Goal: Task Accomplishment & Management: Manage account settings

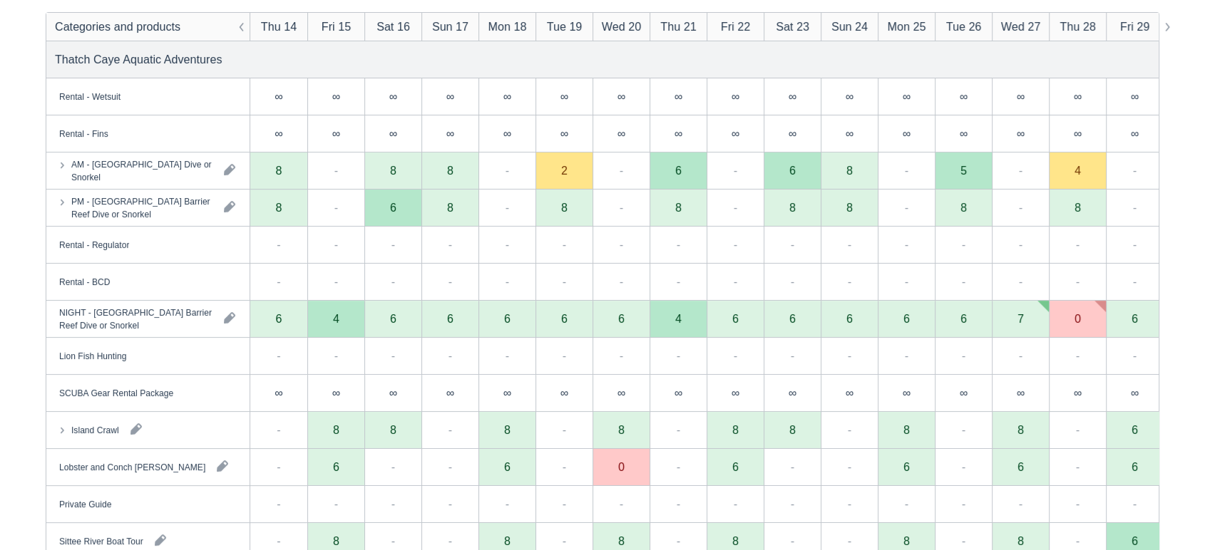
scroll to position [207, 0]
drag, startPoint x: 167, startPoint y: 197, endPoint x: 197, endPoint y: 219, distance: 36.8
click at [197, 219] on div "PM - [GEOGRAPHIC_DATA] Barrier Reef Dive or Snorkel" at bounding box center [141, 209] width 141 height 26
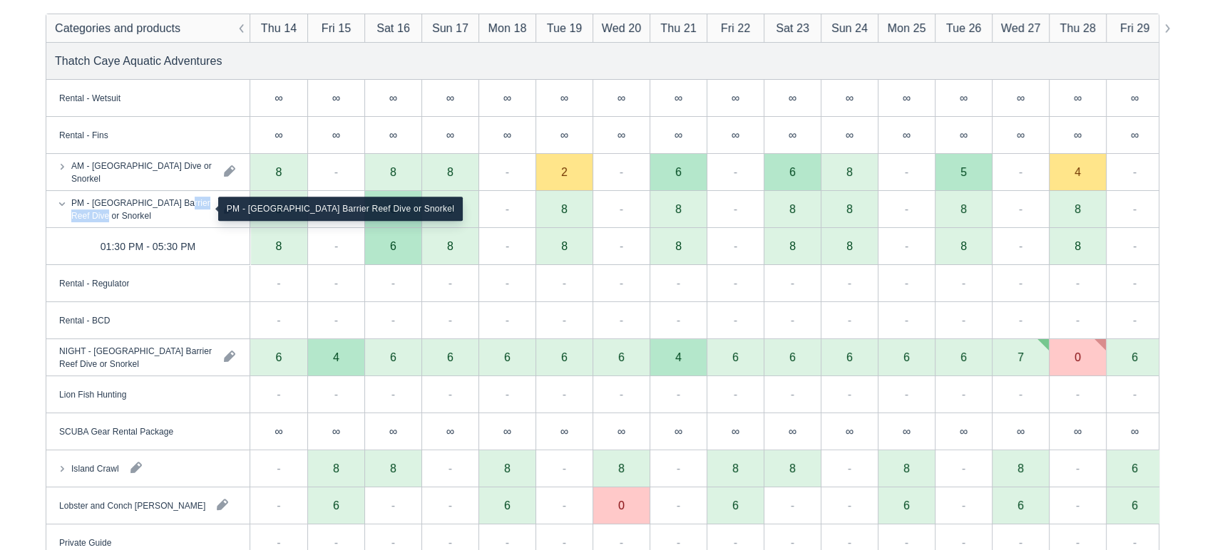
click at [197, 219] on div "PM - [GEOGRAPHIC_DATA] Barrier Reef Dive or Snorkel" at bounding box center [141, 209] width 141 height 26
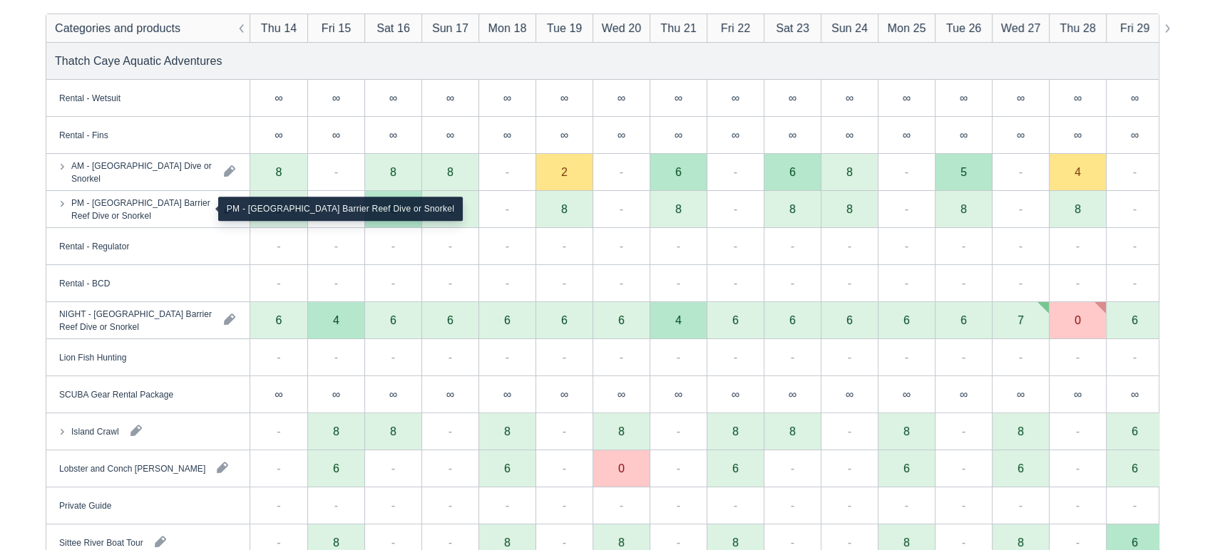
click at [182, 207] on div "PM - [GEOGRAPHIC_DATA] Barrier Reef Dive or Snorkel" at bounding box center [141, 209] width 141 height 26
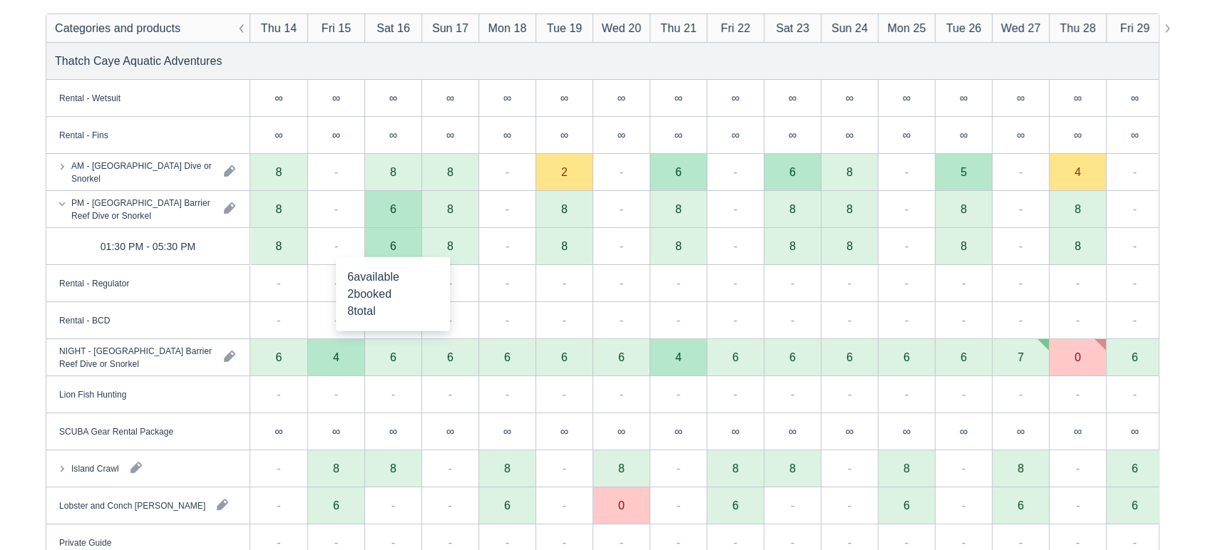
click at [404, 250] on div "6" at bounding box center [392, 246] width 57 height 37
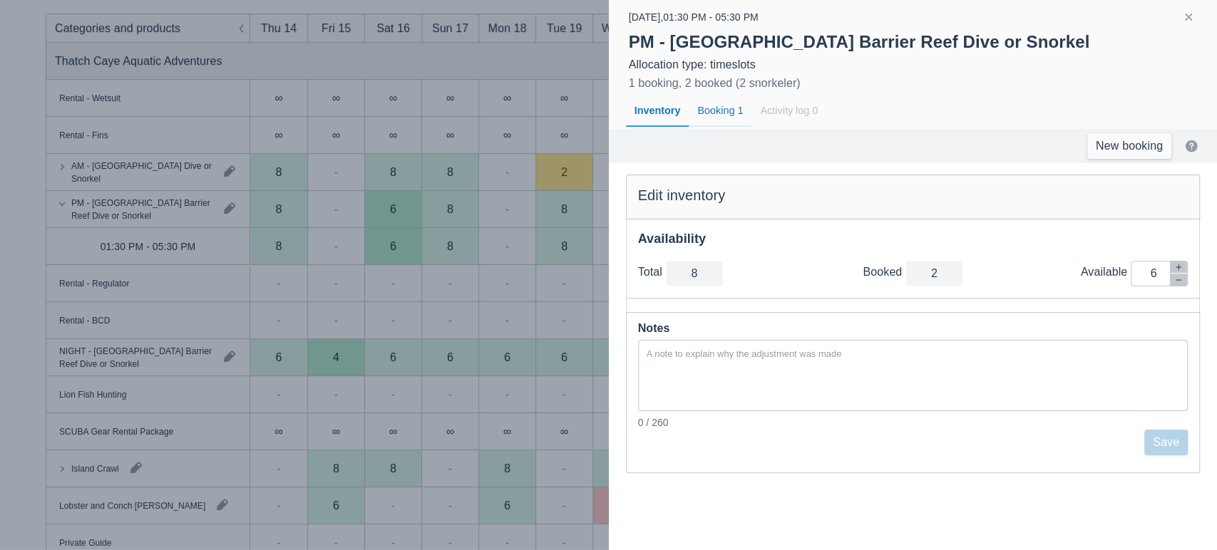
click at [715, 106] on div "Booking 1" at bounding box center [720, 111] width 63 height 33
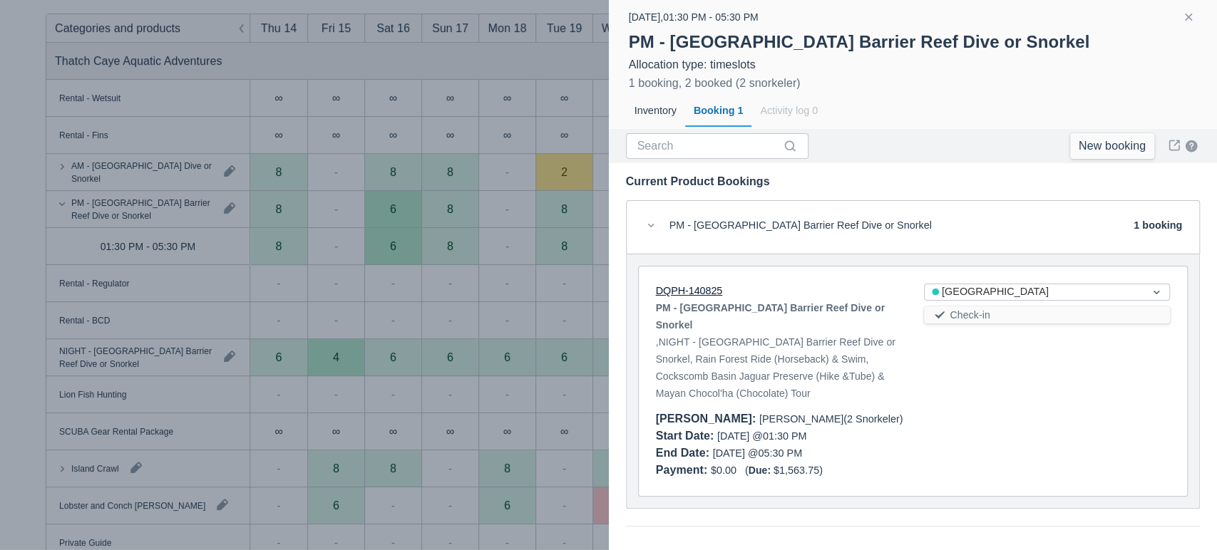
click at [703, 285] on link "DQPH-140825" at bounding box center [689, 290] width 67 height 11
click at [1191, 17] on button "button" at bounding box center [1188, 17] width 17 height 17
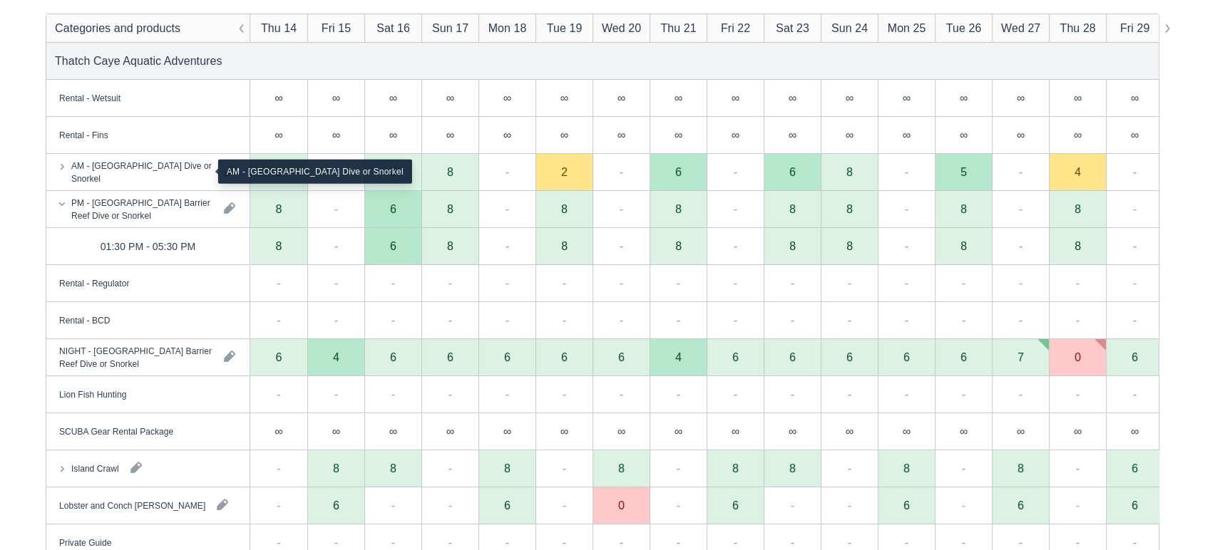
click at [190, 182] on div "AM - [GEOGRAPHIC_DATA] Dive or Snorkel" at bounding box center [141, 172] width 141 height 26
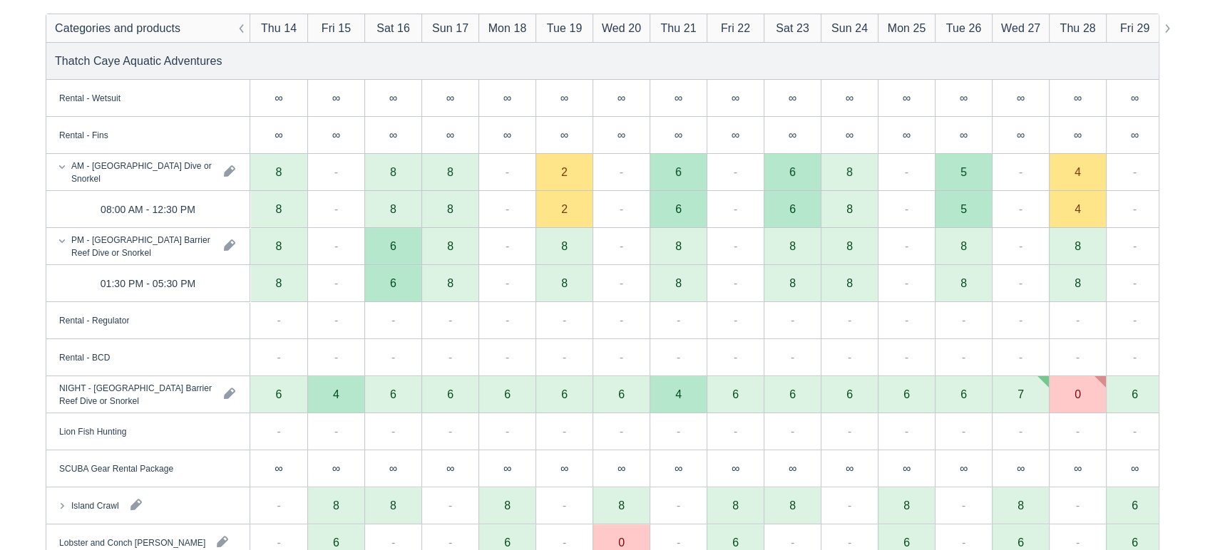
click at [807, 220] on div "Rental - Wetsuit Rental - Fins AM - [GEOGRAPHIC_DATA] [GEOGRAPHIC_DATA] Dive or…" at bounding box center [602, 90] width 1205 height 508
click at [806, 210] on div "6" at bounding box center [791, 209] width 57 height 37
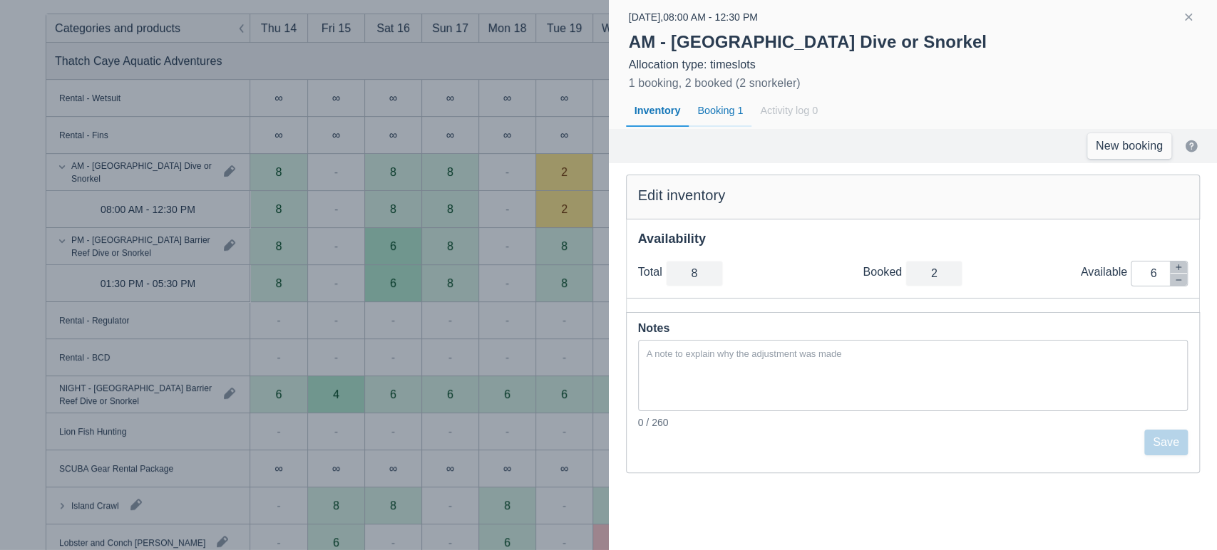
click at [714, 108] on div "Booking 1" at bounding box center [720, 111] width 63 height 33
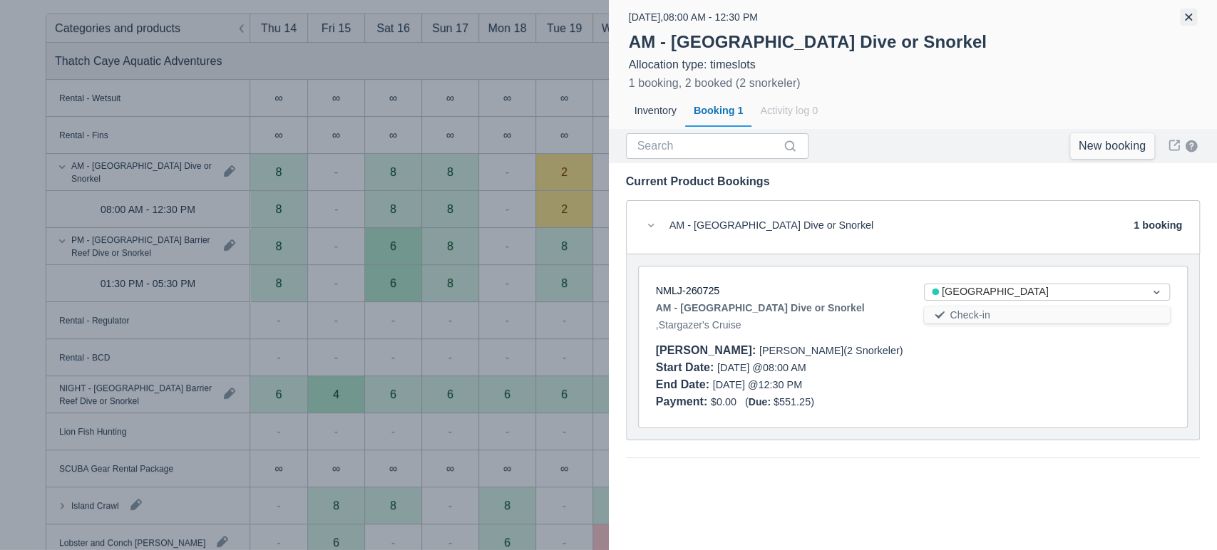
click at [1188, 17] on button "button" at bounding box center [1188, 17] width 17 height 17
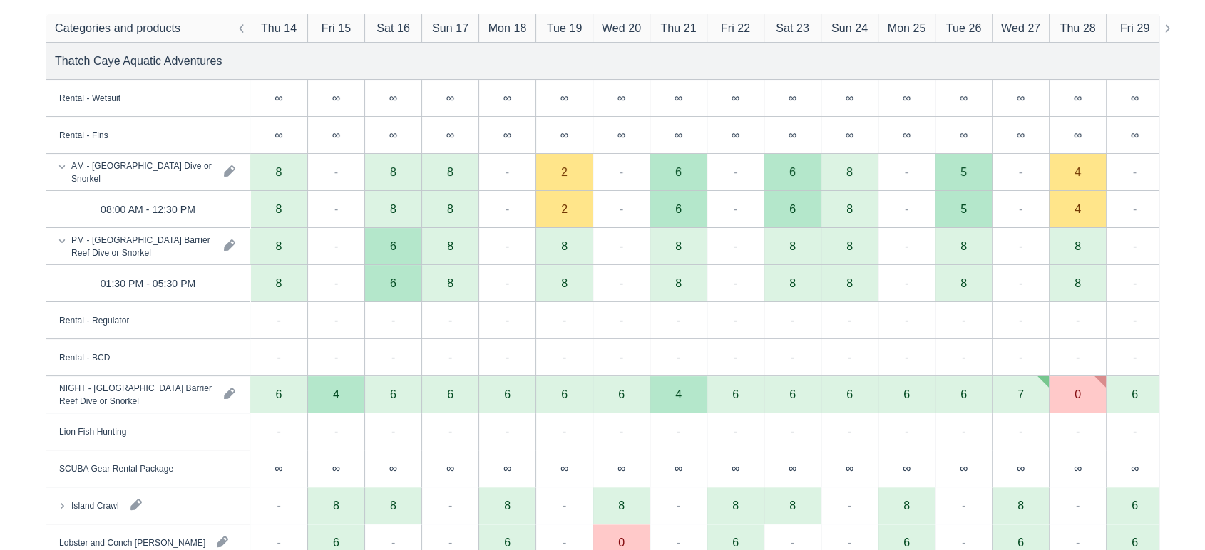
click at [340, 346] on div "-" at bounding box center [335, 357] width 57 height 37
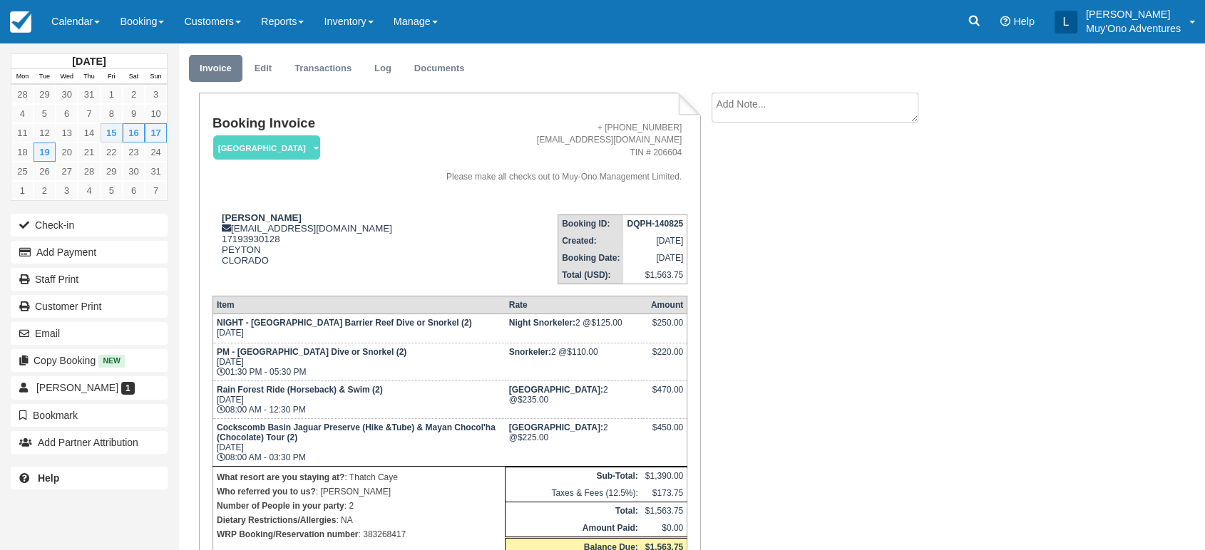
scroll to position [38, 0]
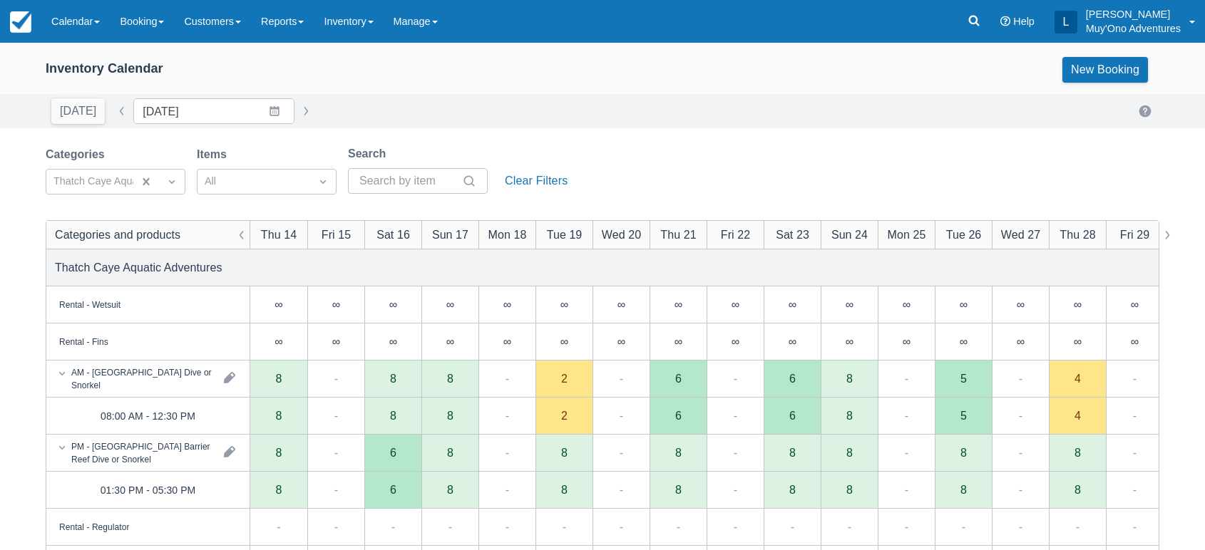
scroll to position [207, 0]
